Goal: Task Accomplishment & Management: Manage account settings

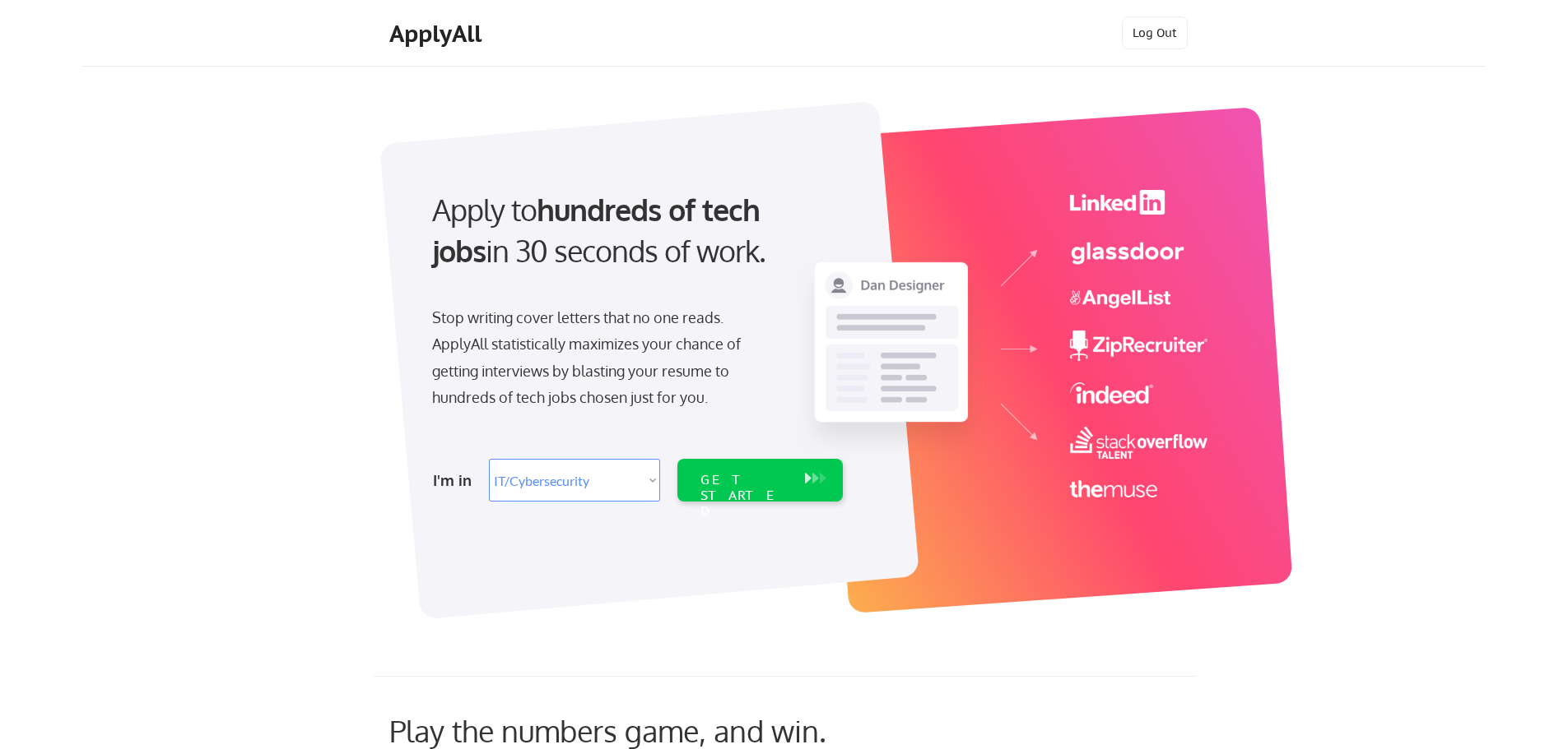
select select ""it_security""
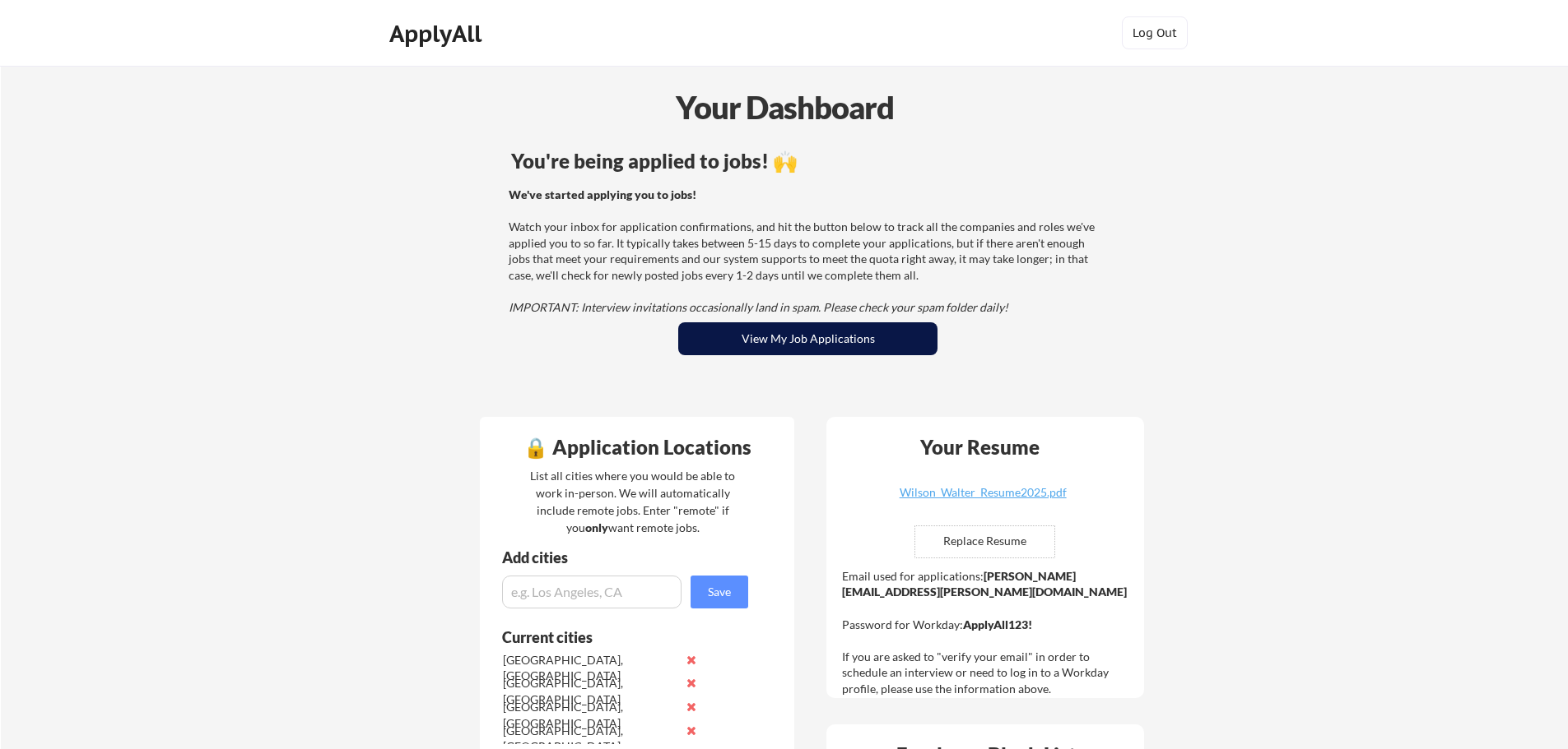
click at [734, 339] on button "View My Job Applications" at bounding box center [807, 339] width 259 height 33
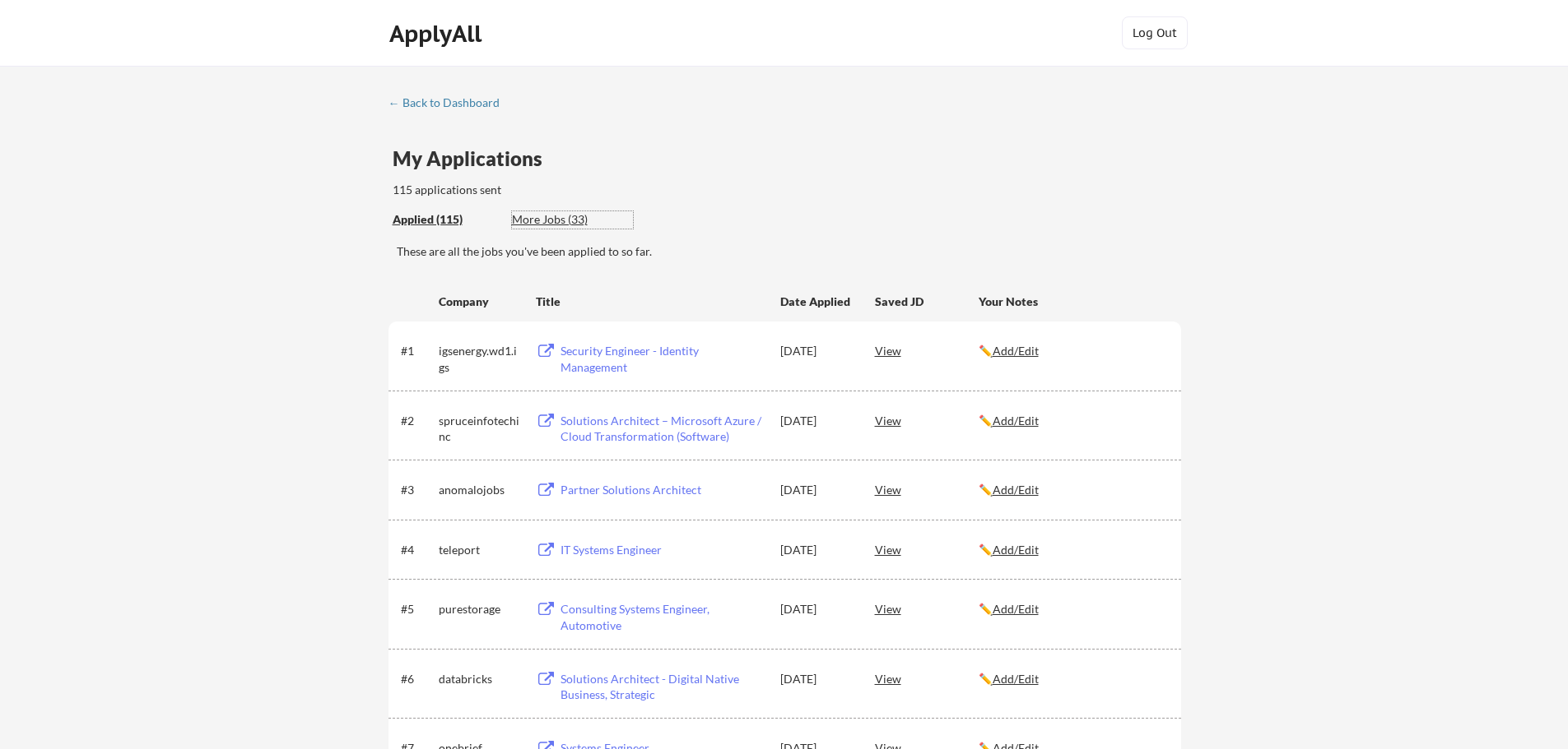
click at [556, 218] on div "More Jobs (33)" at bounding box center [572, 219] width 121 height 17
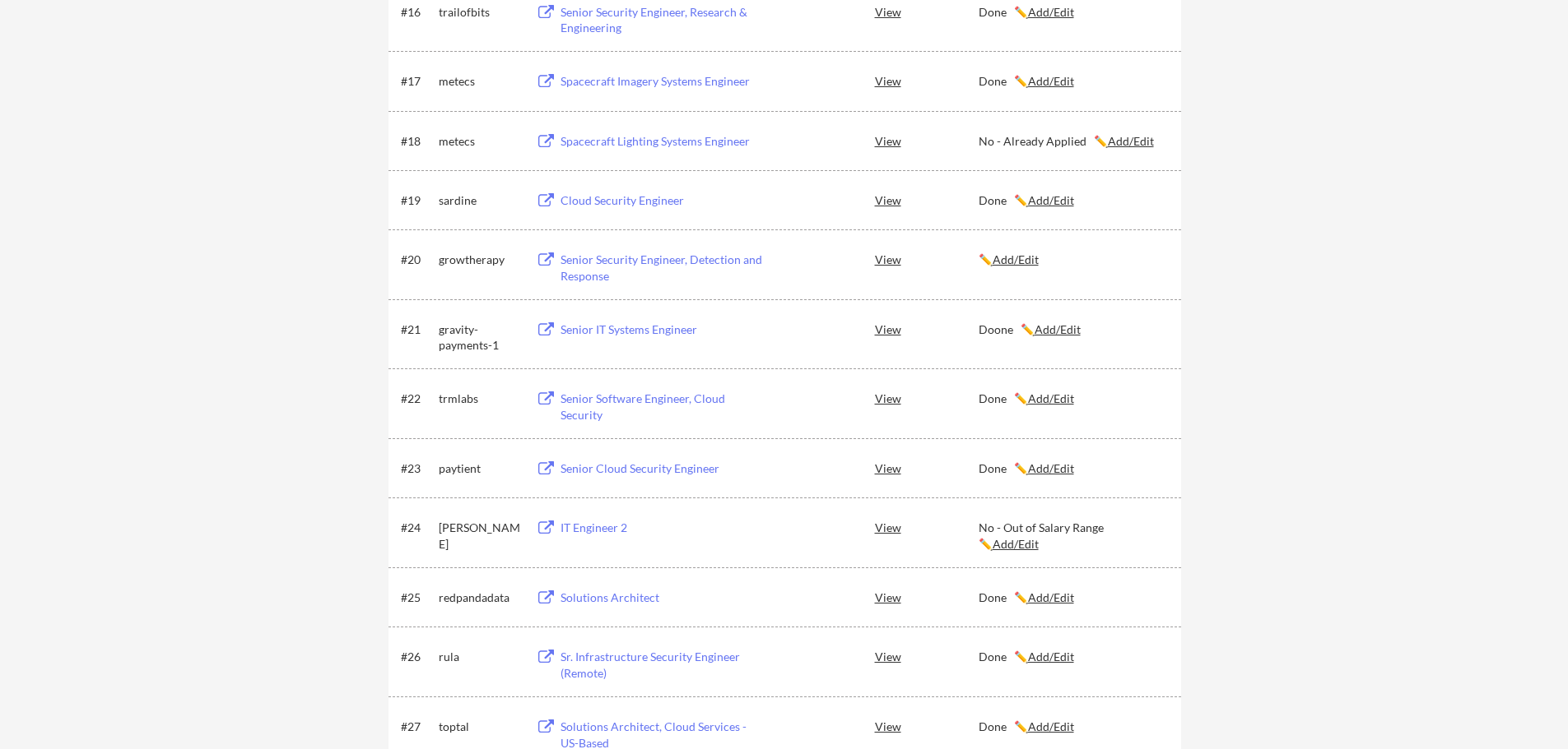
scroll to position [1371, 0]
